Goal: Navigation & Orientation: Find specific page/section

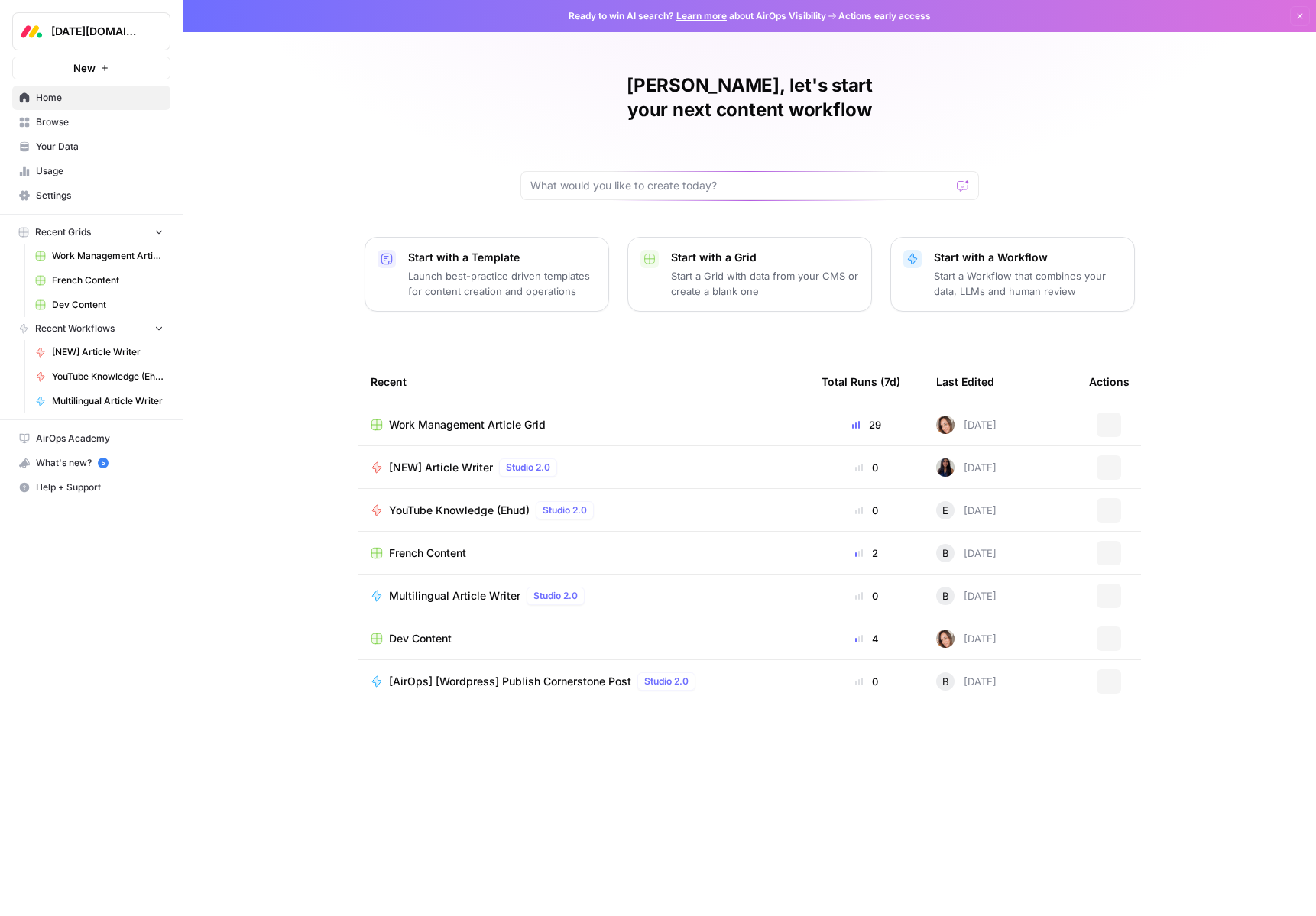
click at [87, 38] on button "[DATE][DOMAIN_NAME]" at bounding box center [91, 31] width 158 height 38
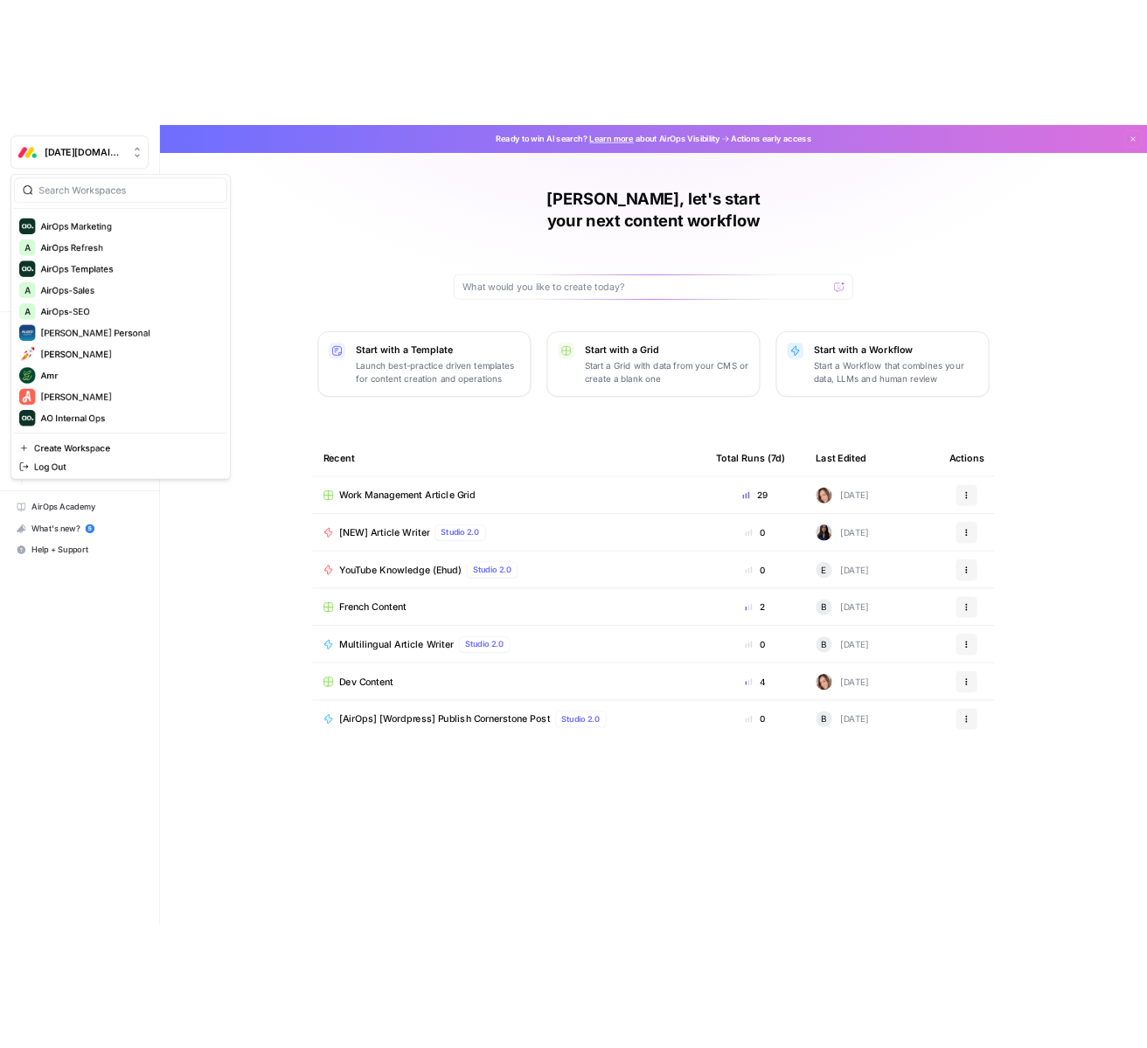
scroll to position [568, 0]
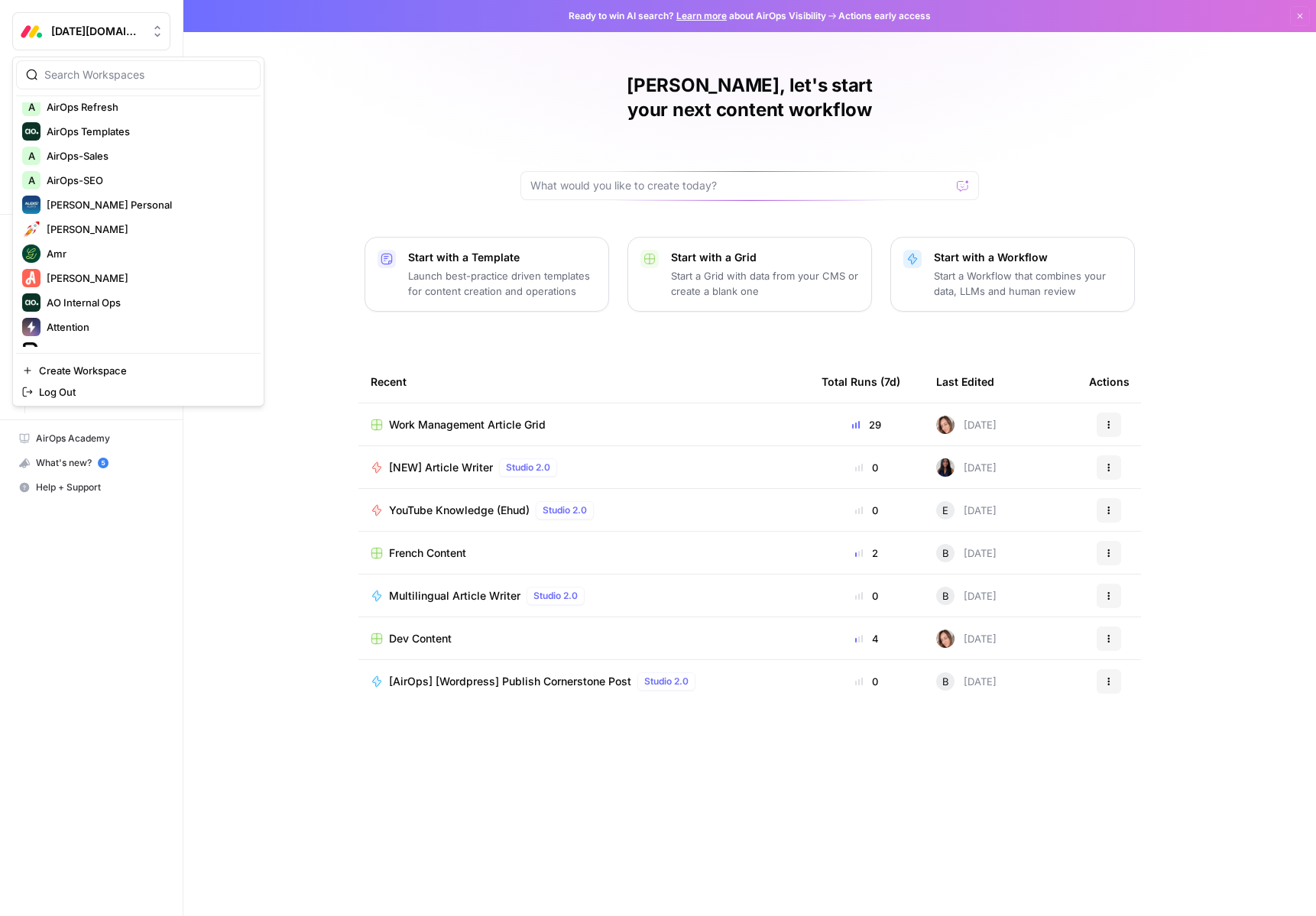
click at [362, 184] on div "[PERSON_NAME], let's start your next content workflow Start with a Template Lau…" at bounding box center [750, 458] width 1132 height 916
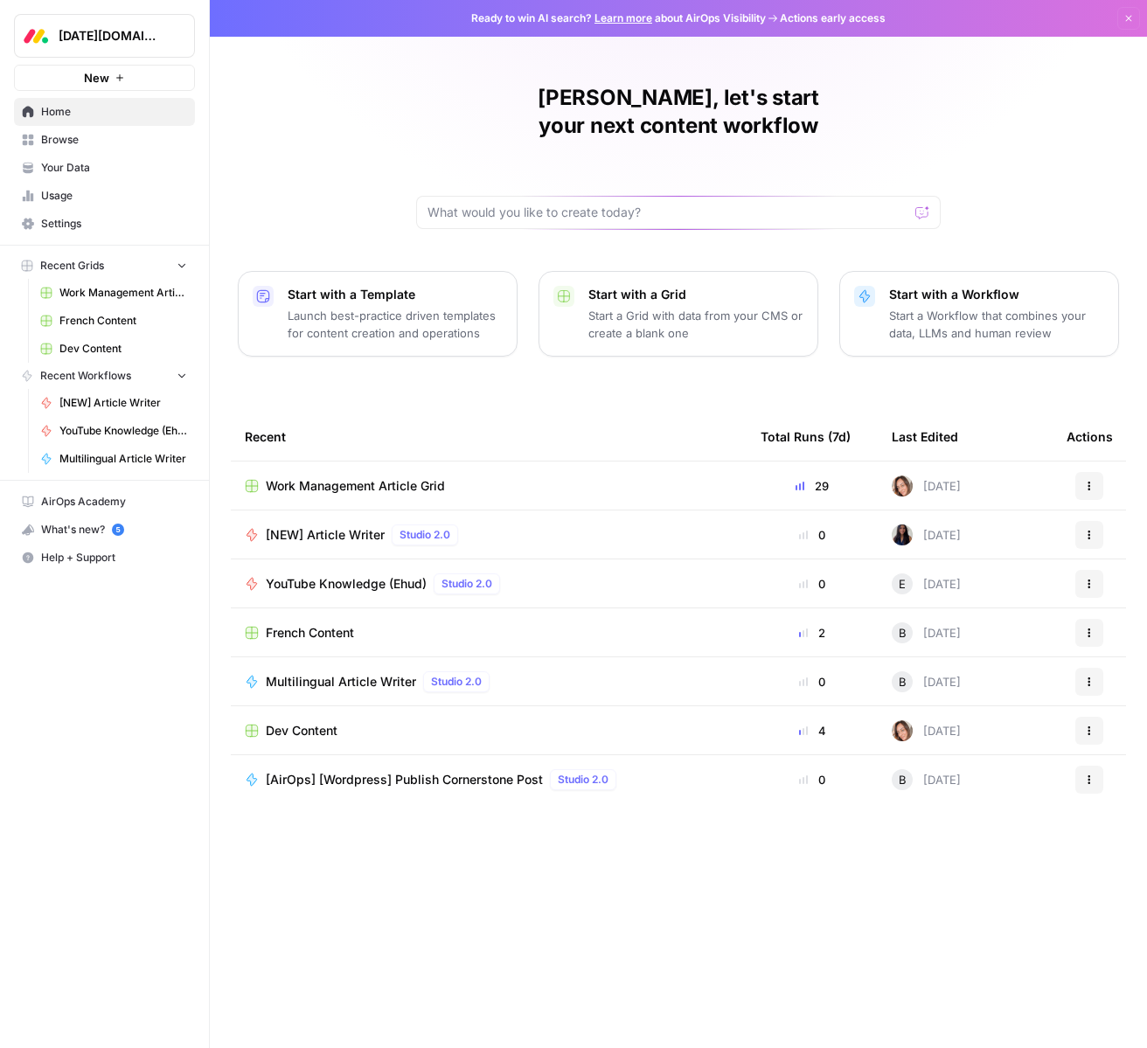
click at [441, 413] on div "Recent" at bounding box center [489, 437] width 488 height 48
click at [72, 322] on span "French Content" at bounding box center [123, 321] width 128 height 16
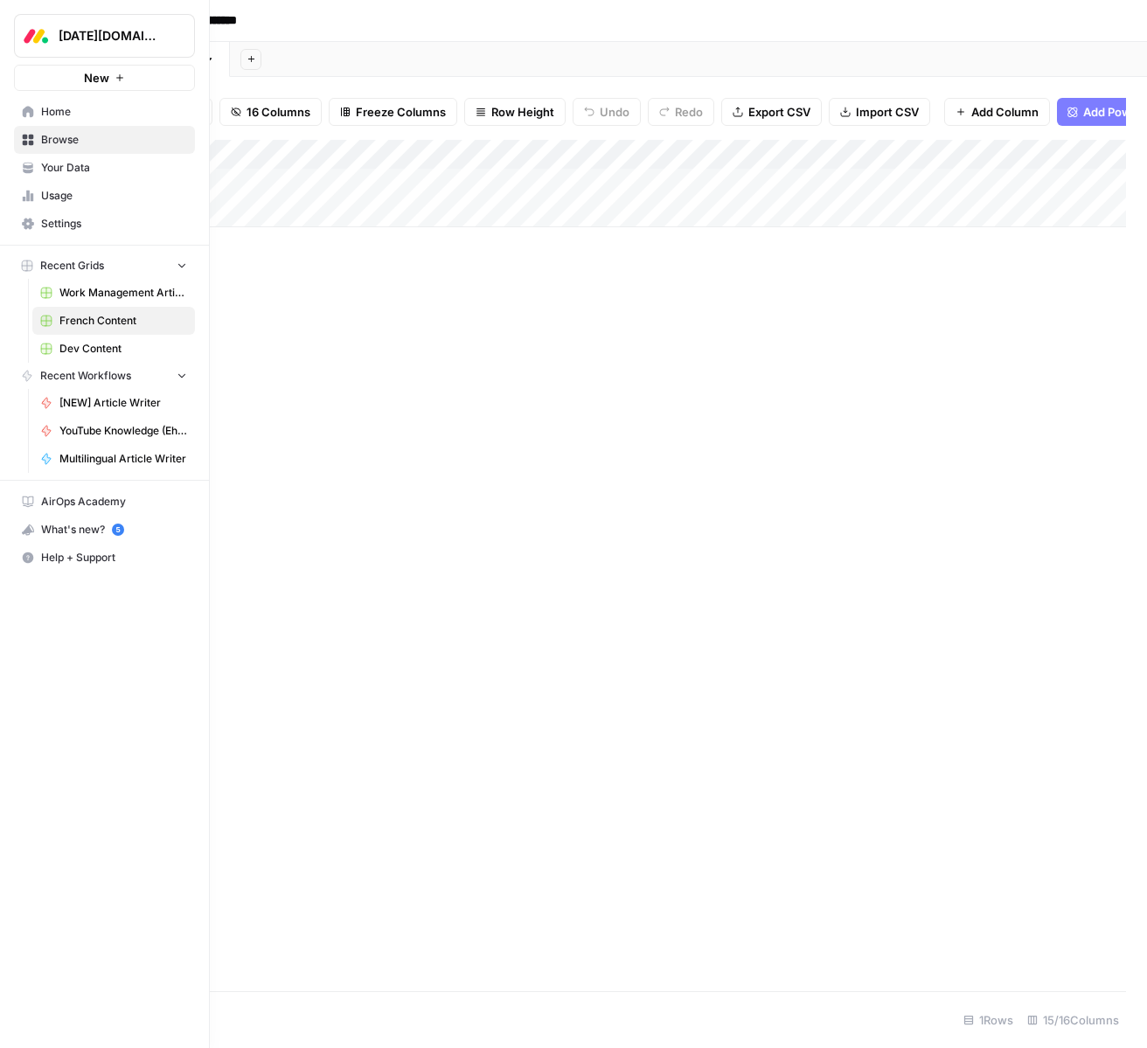
click at [92, 339] on link "Dev Content" at bounding box center [113, 349] width 163 height 28
